Goal: Information Seeking & Learning: Learn about a topic

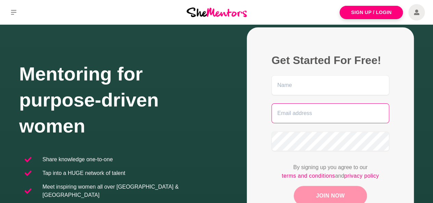
scroll to position [103, 0]
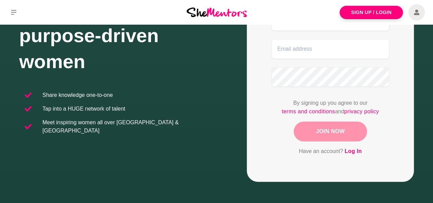
click at [355, 152] on link "Log In" at bounding box center [352, 151] width 17 height 9
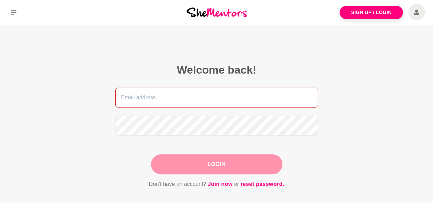
click at [289, 94] on input "email" at bounding box center [216, 98] width 203 height 20
type input "danicagfl@gmail.com"
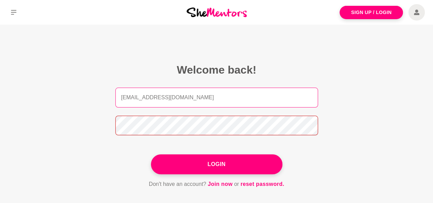
click at [151, 154] on button "Login" at bounding box center [216, 164] width 131 height 20
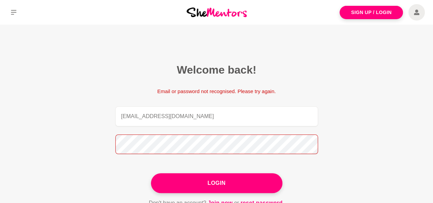
click at [54, 137] on main "Welcome back! Email or password not recognised. Please try again. danicagfl@gma…" at bounding box center [216, 143] width 433 height 237
click at [151, 173] on button "Login" at bounding box center [216, 183] width 131 height 20
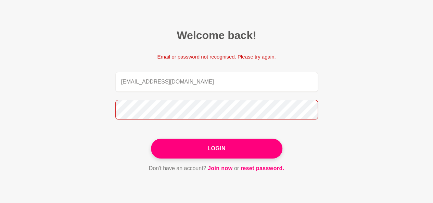
scroll to position [68, 0]
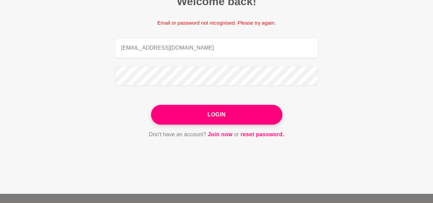
click at [260, 139] on figcaption "Welcome back! Email or password not recognised. Please try again. danicagfl@gma…" at bounding box center [216, 66] width 241 height 183
click at [260, 138] on link "reset password." at bounding box center [262, 134] width 44 height 9
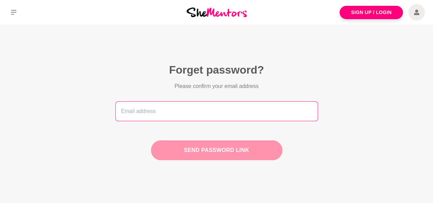
drag, startPoint x: 194, startPoint y: 103, endPoint x: 196, endPoint y: 115, distance: 11.5
click at [194, 104] on input "email" at bounding box center [216, 111] width 203 height 20
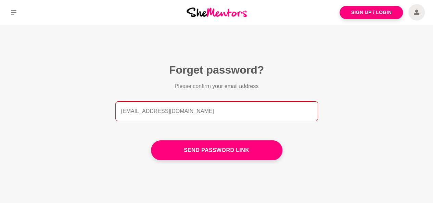
type input "danicagfl@gmail.com"
click at [151, 140] on button "Send password link" at bounding box center [216, 150] width 131 height 20
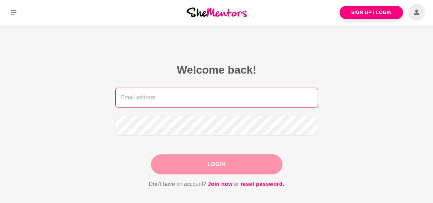
click at [134, 99] on input "email" at bounding box center [216, 98] width 203 height 20
click at [171, 98] on input "email" at bounding box center [216, 98] width 203 height 20
type input "danicagfl@gmail.com"
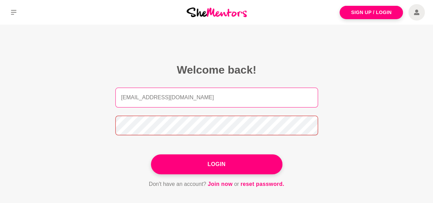
click at [151, 154] on button "Login" at bounding box center [216, 164] width 131 height 20
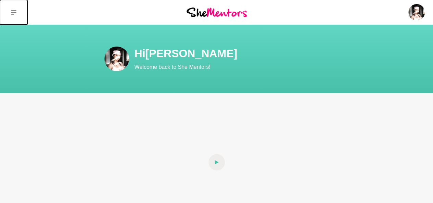
click at [14, 13] on icon at bounding box center [13, 12] width 5 height 5
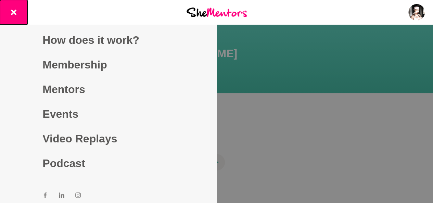
click at [21, 9] on button at bounding box center [13, 12] width 27 height 25
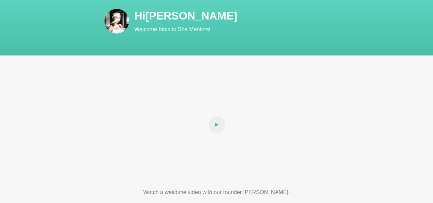
scroll to position [68, 0]
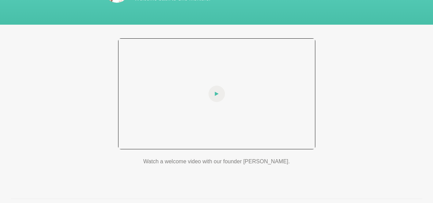
click at [216, 94] on icon at bounding box center [216, 94] width 4 height 4
click at [170, 100] on div at bounding box center [216, 93] width 197 height 111
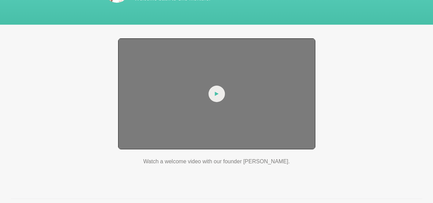
click at [203, 103] on div at bounding box center [216, 93] width 197 height 111
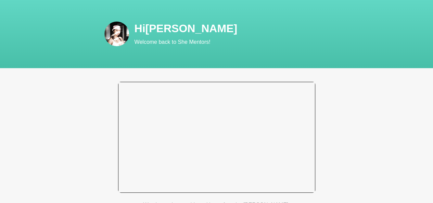
scroll to position [0, 0]
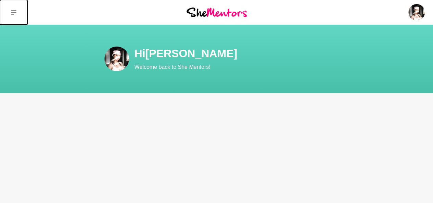
click at [14, 13] on icon at bounding box center [13, 12] width 5 height 5
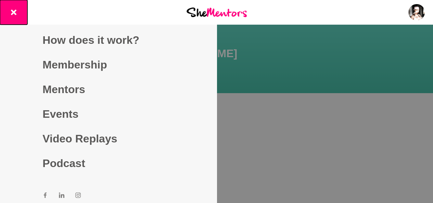
click at [24, 15] on button at bounding box center [13, 12] width 27 height 25
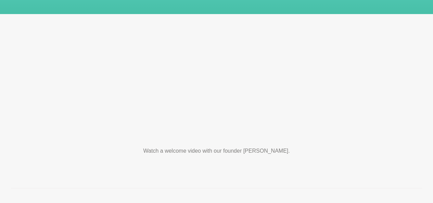
scroll to position [68, 0]
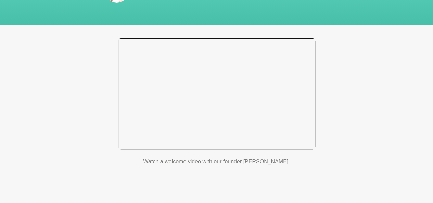
click at [212, 88] on div at bounding box center [216, 93] width 197 height 111
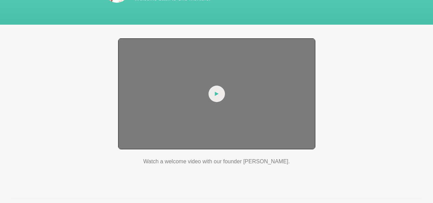
click at [216, 84] on div at bounding box center [216, 93] width 197 height 111
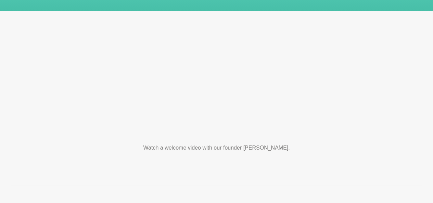
scroll to position [34, 0]
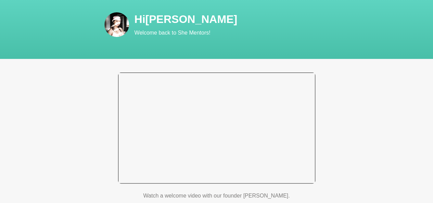
click at [216, 117] on div at bounding box center [216, 128] width 197 height 111
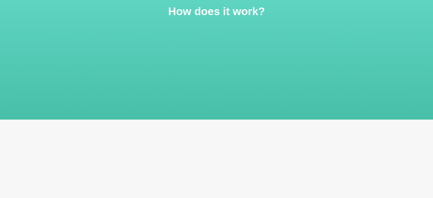
scroll to position [68, 0]
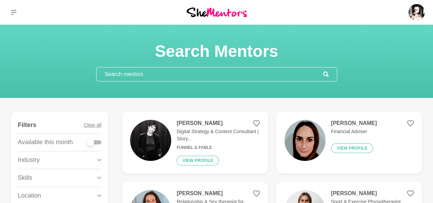
click at [221, 76] on input "text" at bounding box center [209, 74] width 226 height 14
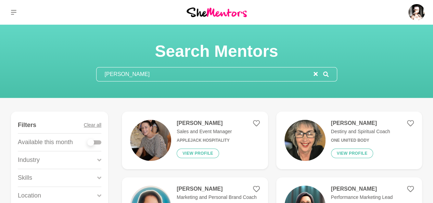
type input "jane marx"
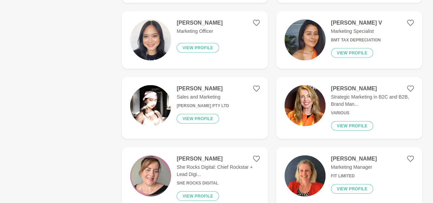
scroll to position [718, 0]
click at [208, 19] on h4 "Dennise Garcia" at bounding box center [200, 22] width 46 height 7
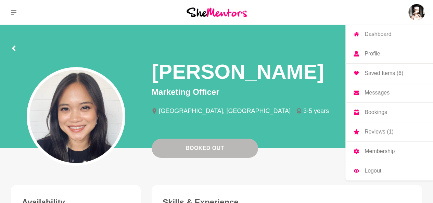
click at [367, 52] on p "Profile" at bounding box center [371, 53] width 15 height 5
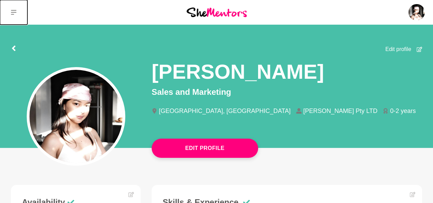
click at [16, 10] on button at bounding box center [13, 12] width 27 height 25
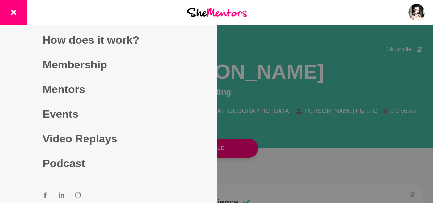
click at [275, 49] on div at bounding box center [216, 101] width 433 height 203
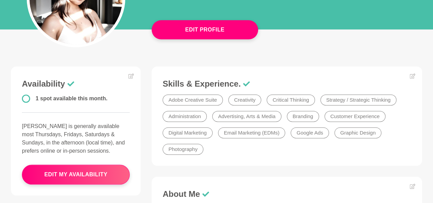
scroll to position [68, 0]
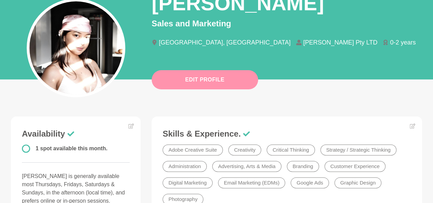
click at [210, 83] on button "Edit Profile" at bounding box center [205, 79] width 106 height 19
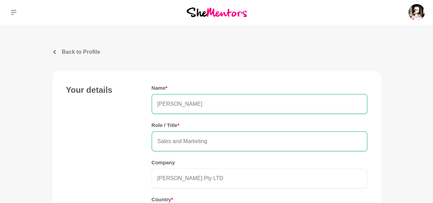
click at [98, 53] on p "Back to Profile" at bounding box center [81, 52] width 38 height 8
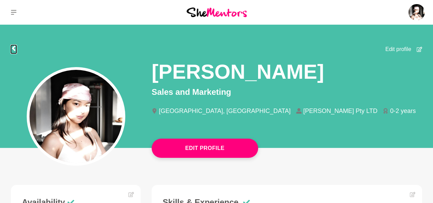
click at [13, 51] on icon at bounding box center [13, 47] width 5 height 5
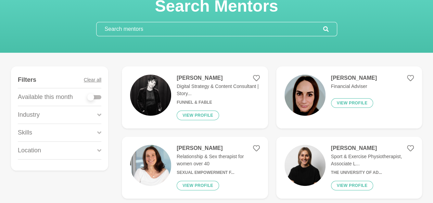
scroll to position [34, 0]
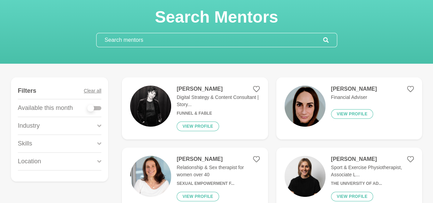
click at [196, 41] on input "text" at bounding box center [209, 40] width 226 height 14
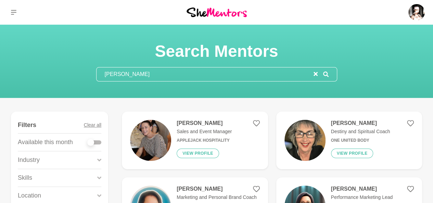
type input "jane mar"
click at [315, 74] on icon "reset" at bounding box center [315, 74] width 4 height 4
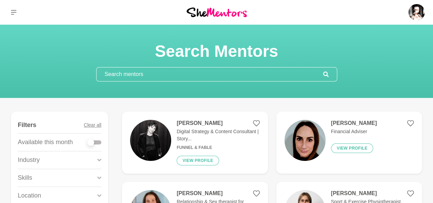
click at [338, 122] on h4 "Natalie Walsh" at bounding box center [354, 123] width 46 height 7
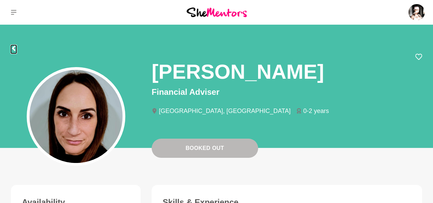
click at [14, 51] on icon at bounding box center [13, 47] width 5 height 5
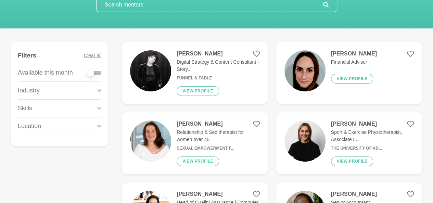
scroll to position [103, 0]
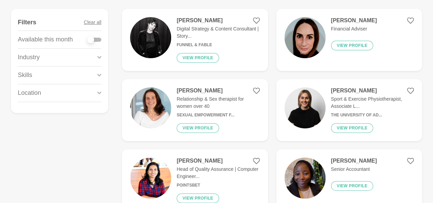
click at [92, 74] on div "Skills" at bounding box center [59, 74] width 83 height 17
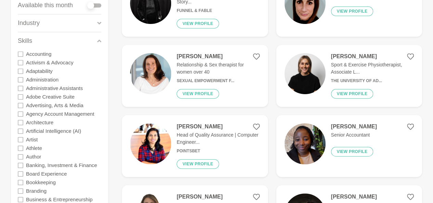
scroll to position [34, 0]
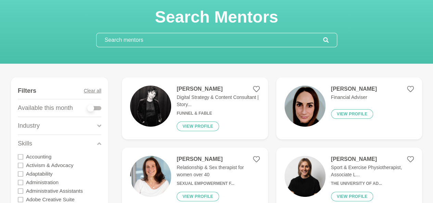
click at [225, 39] on input "text" at bounding box center [209, 40] width 226 height 14
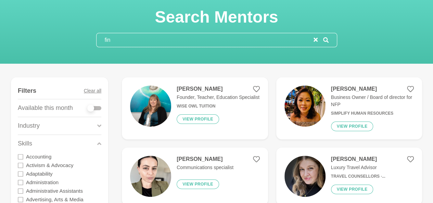
scroll to position [0, 0]
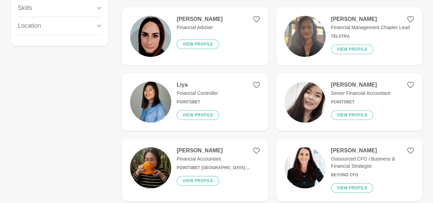
scroll to position [171, 0]
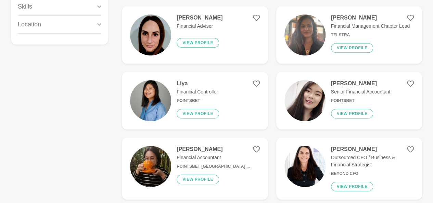
type input "financial"
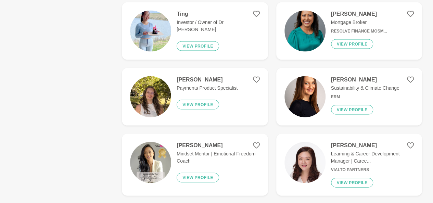
scroll to position [650, 0]
click at [188, 133] on figure "Jen Gautier Mindset Mentor | Emotional Freedom Coach View profile" at bounding box center [195, 164] width 146 height 62
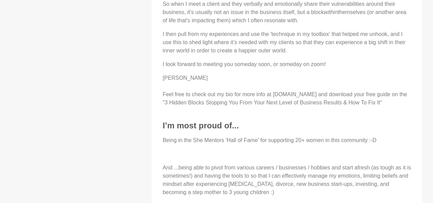
scroll to position [821, 0]
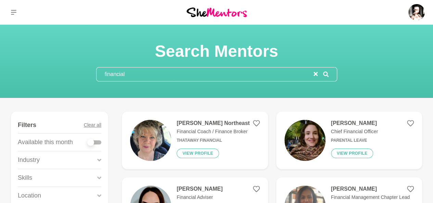
click at [313, 71] on button "reset" at bounding box center [315, 74] width 4 height 8
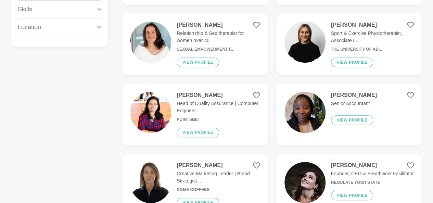
scroll to position [205, 0]
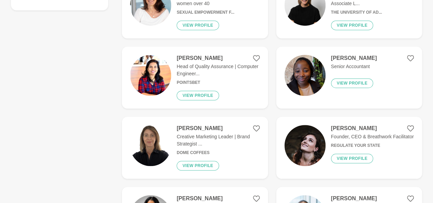
click at [220, 135] on p "Creative Marketing Leader | Brand Strategist ..." at bounding box center [218, 140] width 83 height 14
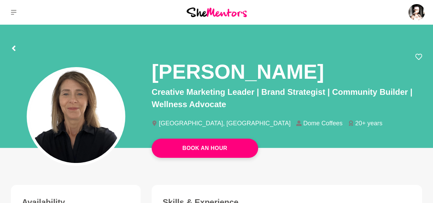
click at [296, 121] on li "Dome Coffees" at bounding box center [322, 123] width 52 height 6
click at [14, 48] on icon at bounding box center [13, 47] width 5 height 5
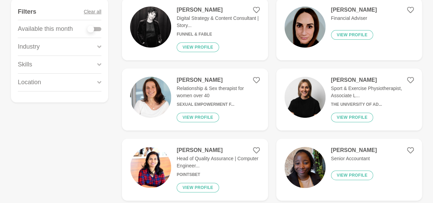
scroll to position [103, 0]
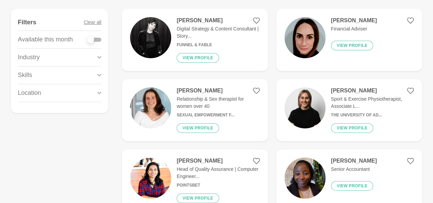
click at [91, 68] on div "Skills" at bounding box center [59, 74] width 83 height 17
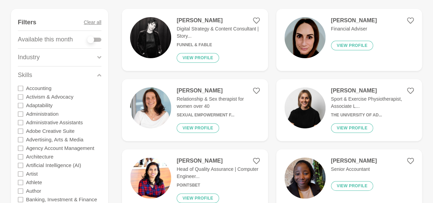
click at [85, 63] on div "Industry" at bounding box center [59, 57] width 83 height 17
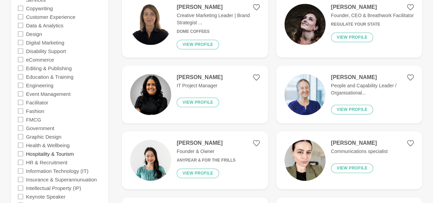
scroll to position [342, 0]
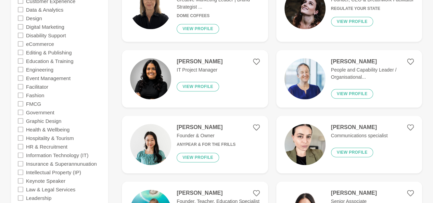
click at [21, 26] on icon at bounding box center [20, 26] width 5 height 5
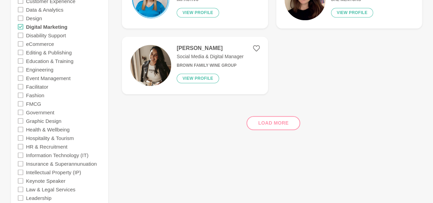
click at [21, 17] on icon at bounding box center [20, 17] width 5 height 5
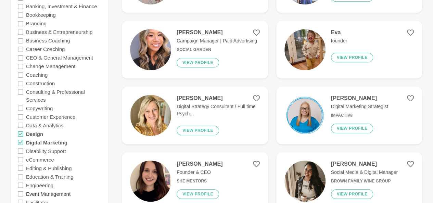
scroll to position [274, 0]
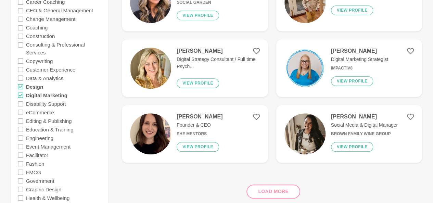
click at [22, 93] on icon at bounding box center [20, 94] width 5 height 5
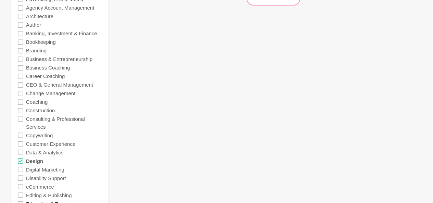
scroll to position [239, 0]
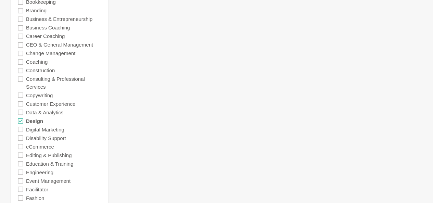
click at [21, 118] on icon at bounding box center [20, 120] width 5 height 5
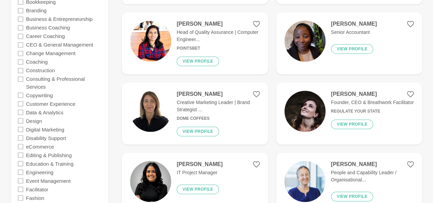
click at [19, 130] on icon at bounding box center [20, 129] width 5 height 5
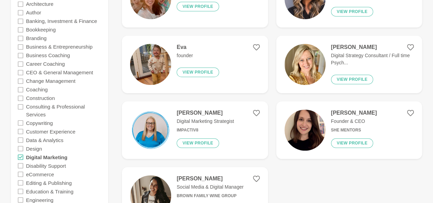
scroll to position [205, 0]
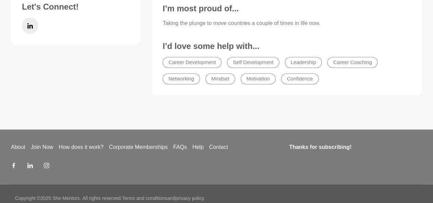
scroll to position [479, 0]
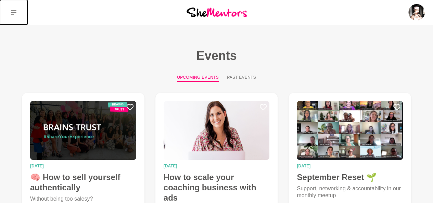
click at [19, 13] on button at bounding box center [13, 12] width 27 height 25
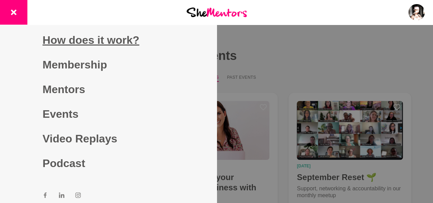
click at [60, 41] on link "How does it work?" at bounding box center [107, 40] width 131 height 25
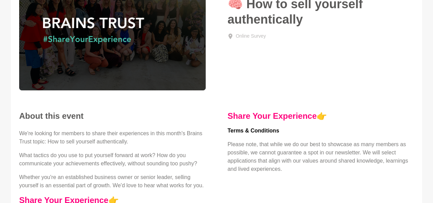
scroll to position [171, 0]
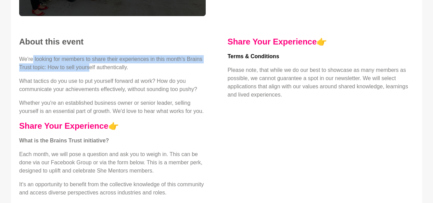
drag, startPoint x: 54, startPoint y: 57, endPoint x: 90, endPoint y: 72, distance: 39.1
click at [90, 72] on div "We're looking for members to share their experiences in this month's Brains Tru…" at bounding box center [112, 147] width 186 height 185
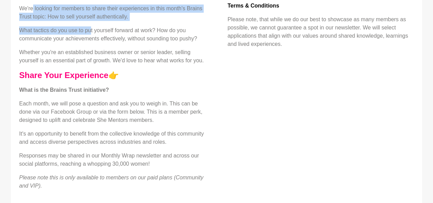
scroll to position [205, 0]
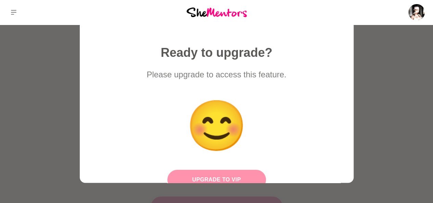
click at [187, 177] on button "Upgrade to VIP" at bounding box center [216, 180] width 99 height 20
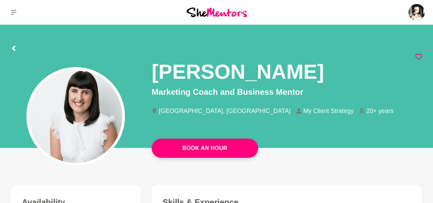
drag, startPoint x: 172, startPoint y: 70, endPoint x: 321, endPoint y: 74, distance: 149.5
click at [321, 74] on h1 "[PERSON_NAME]" at bounding box center [238, 72] width 172 height 26
click at [13, 49] on icon at bounding box center [13, 47] width 3 height 5
click at [8, 13] on button at bounding box center [13, 12] width 27 height 25
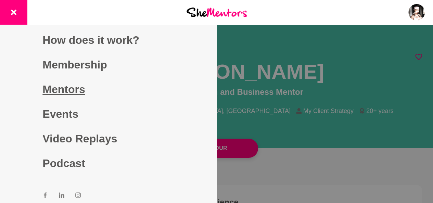
click at [73, 84] on link "Mentors" at bounding box center [107, 89] width 131 height 25
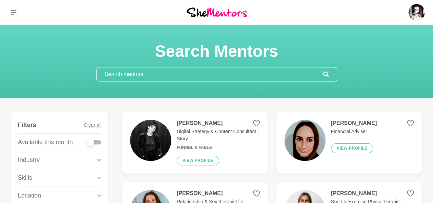
scroll to position [103, 0]
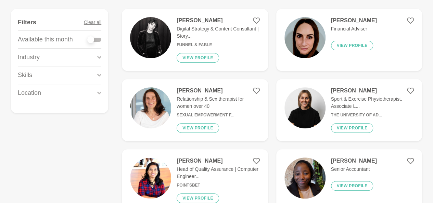
click at [77, 76] on div "Skills" at bounding box center [59, 74] width 83 height 17
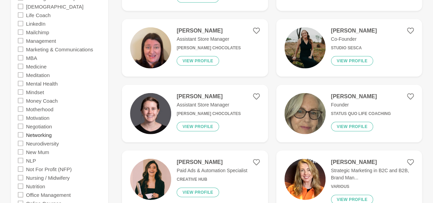
scroll to position [958, 0]
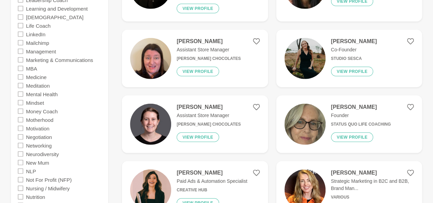
click at [20, 59] on icon at bounding box center [20, 59] width 5 height 5
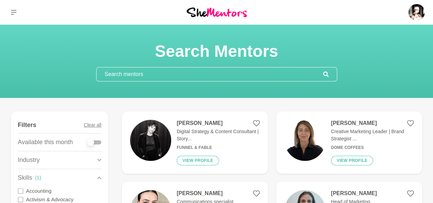
click at [75, 158] on div "Industry" at bounding box center [59, 159] width 83 height 17
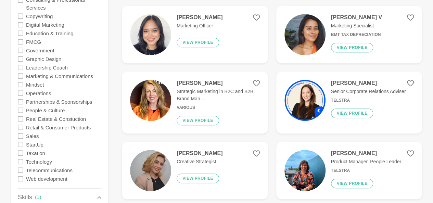
scroll to position [171, 0]
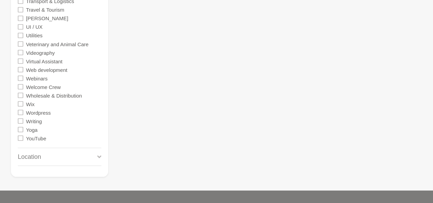
click at [61, 154] on div "Location" at bounding box center [59, 156] width 83 height 17
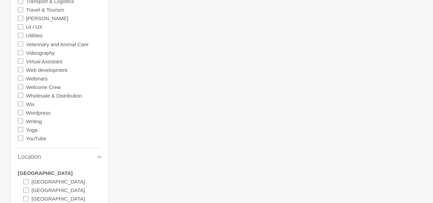
scroll to position [1970, 0]
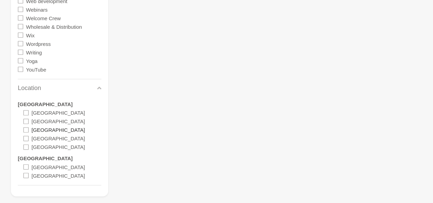
click at [45, 132] on label "[GEOGRAPHIC_DATA]" at bounding box center [57, 130] width 53 height 9
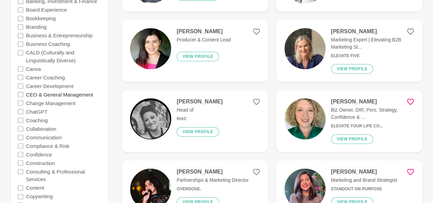
scroll to position [392, 0]
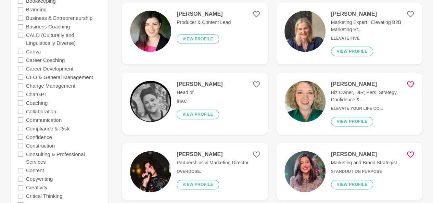
click at [22, 119] on icon at bounding box center [20, 119] width 5 height 5
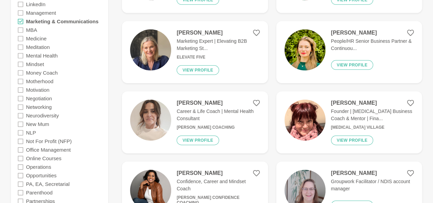
scroll to position [1095, 0]
